Goal: Find specific page/section: Find specific page/section

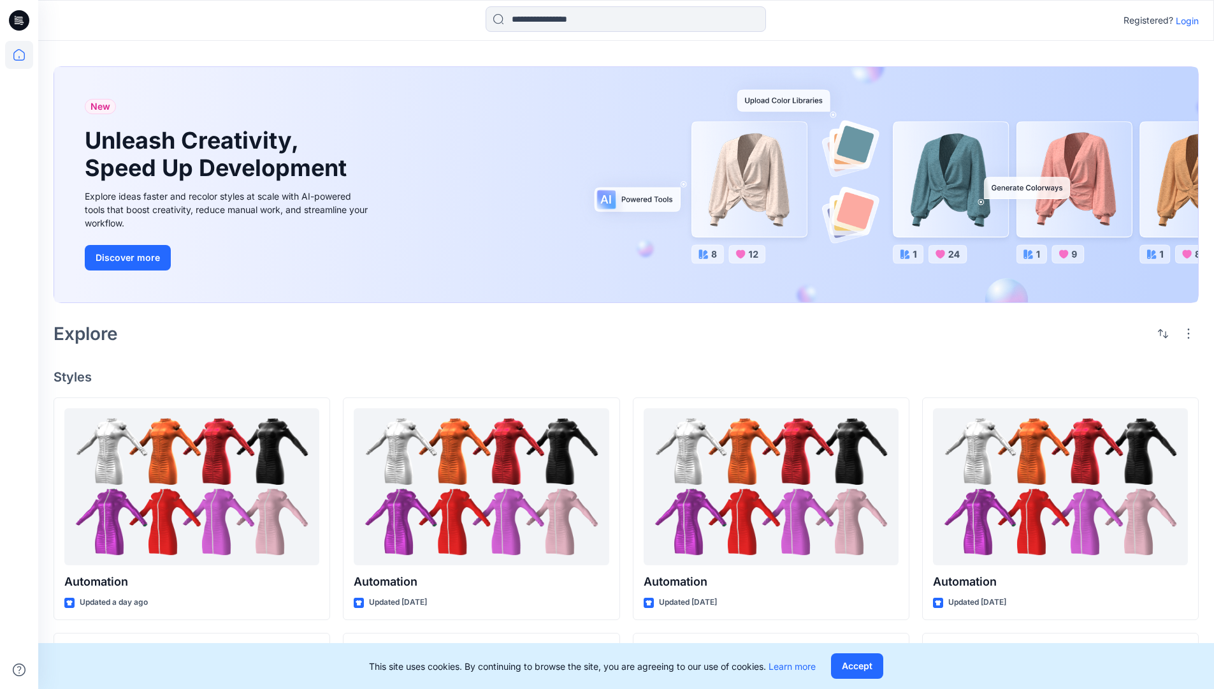
click at [711, 66] on div "New Unleash Creativity, Speed Up Development Explore ideas faster and recolor s…" at bounding box center [627, 187] width 1146 height 262
click at [92, 332] on h2 "Explore" at bounding box center [86, 333] width 64 height 20
click at [74, 373] on h4 "Styles" at bounding box center [627, 376] width 1146 height 15
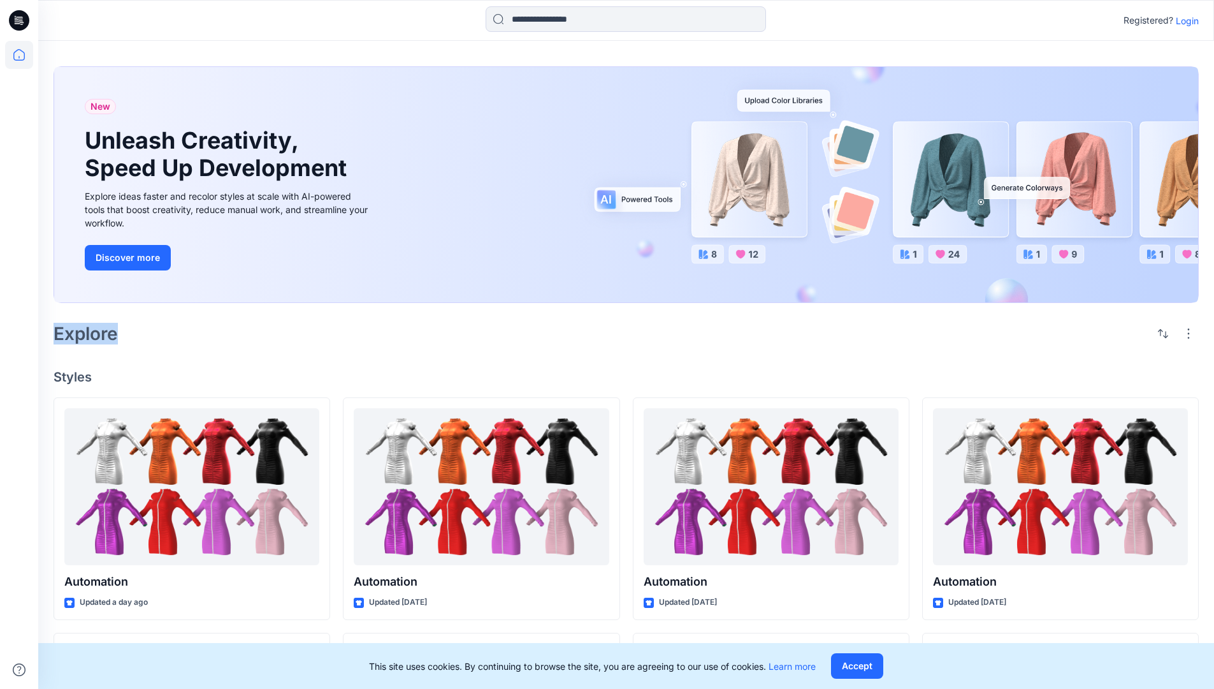
click at [74, 373] on h4 "Styles" at bounding box center [627, 376] width 1146 height 15
click at [179, 353] on div "New Unleash Creativity, Speed Up Development Explore ideas faster and recolor s…" at bounding box center [626, 596] width 1176 height 1111
click at [1146, 18] on p "Registered?" at bounding box center [1149, 20] width 50 height 15
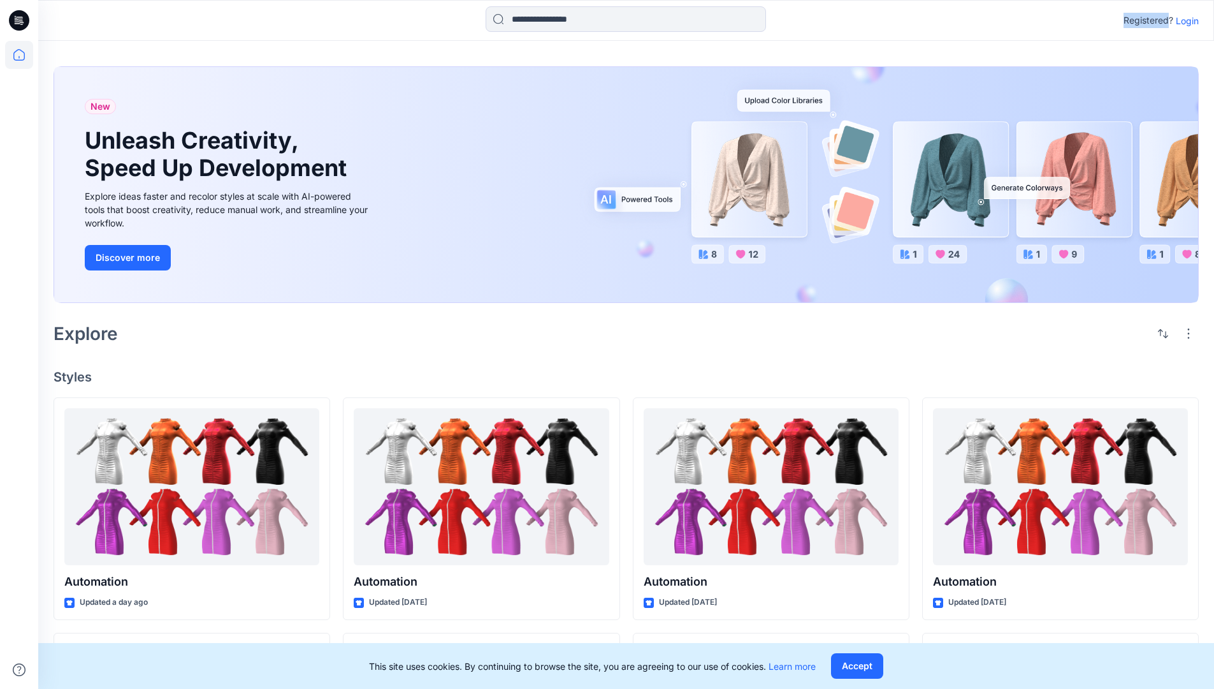
click at [1146, 18] on p "Registered?" at bounding box center [1149, 20] width 50 height 15
click at [1072, 21] on div "Registered? Login" at bounding box center [626, 20] width 1176 height 28
click at [1206, 21] on div "Registered? Login" at bounding box center [626, 20] width 1176 height 28
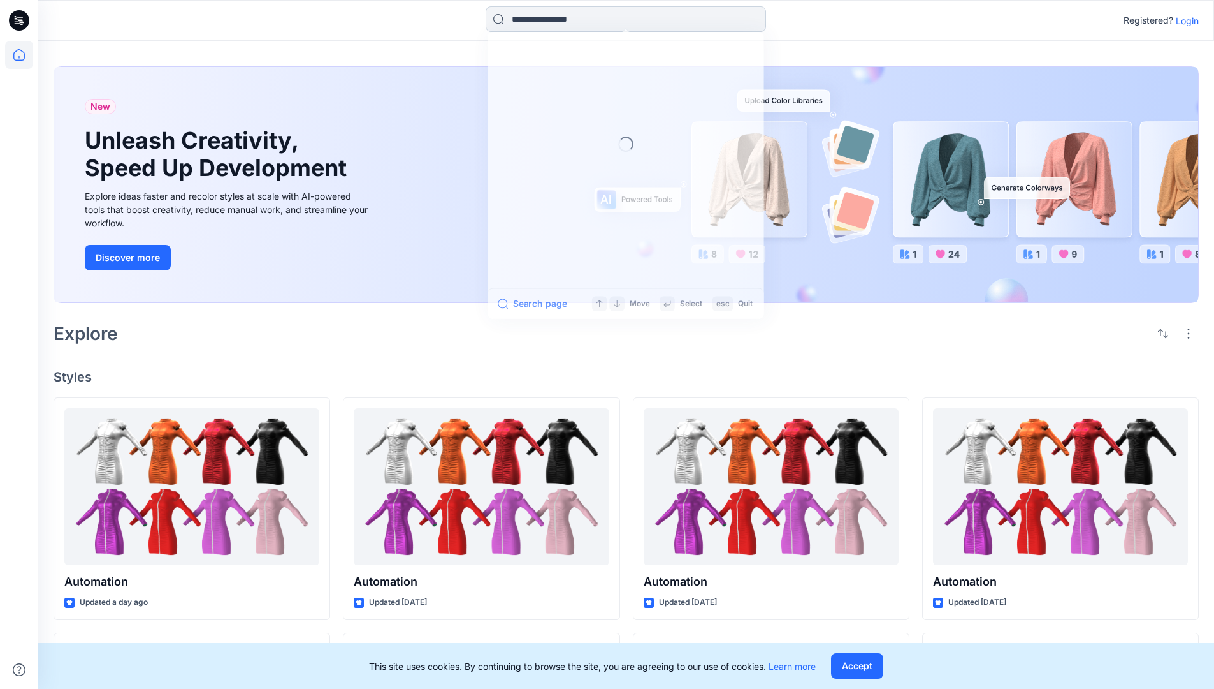
click at [534, 24] on input at bounding box center [626, 19] width 281 height 26
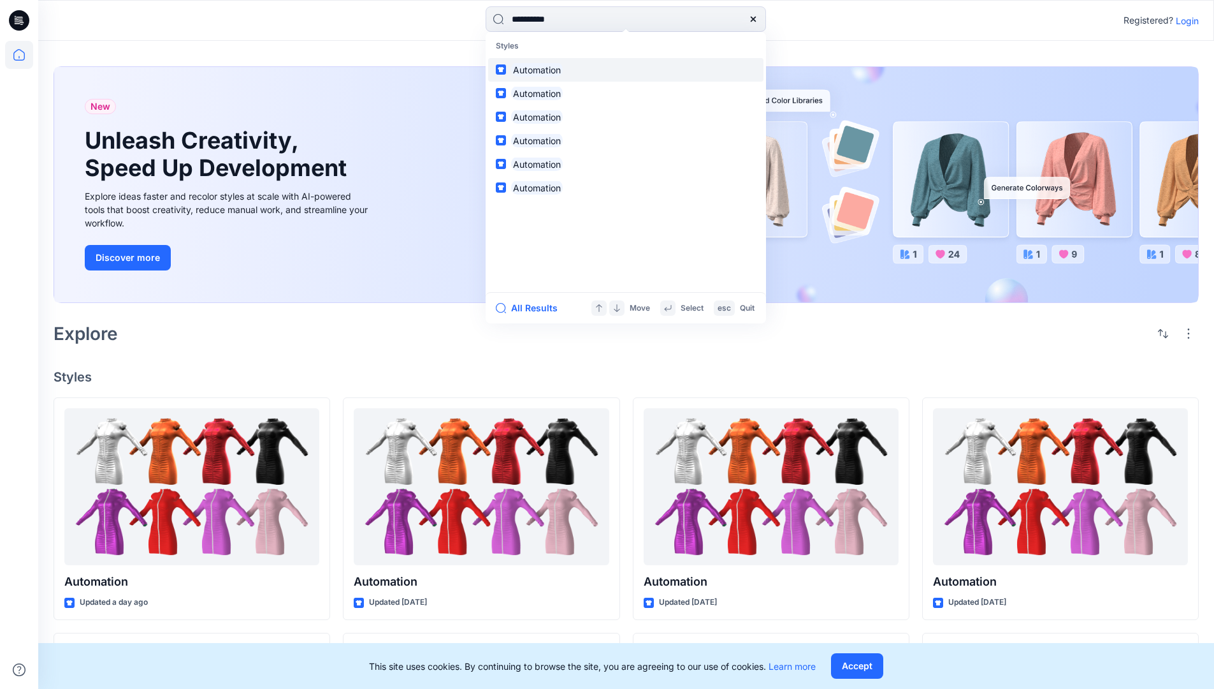
type input "**********"
click at [543, 68] on mark "Automation" at bounding box center [537, 69] width 52 height 15
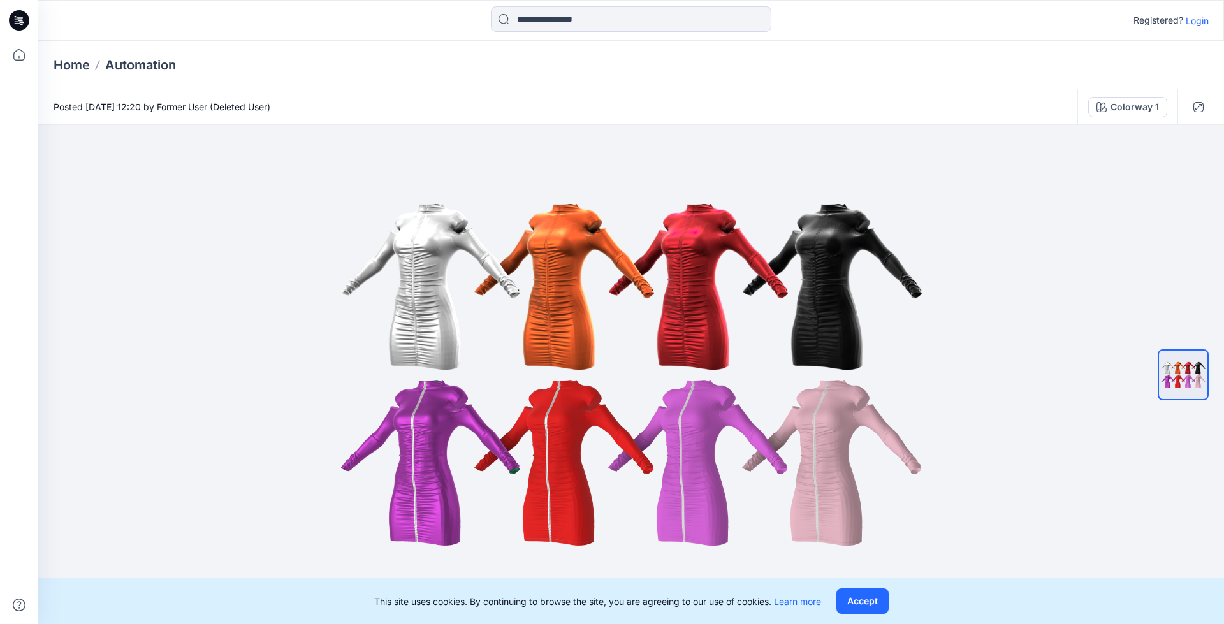
click at [150, 64] on p "Automation" at bounding box center [140, 65] width 71 height 18
click at [19, 20] on icon at bounding box center [20, 20] width 5 height 1
